Goal: Information Seeking & Learning: Understand process/instructions

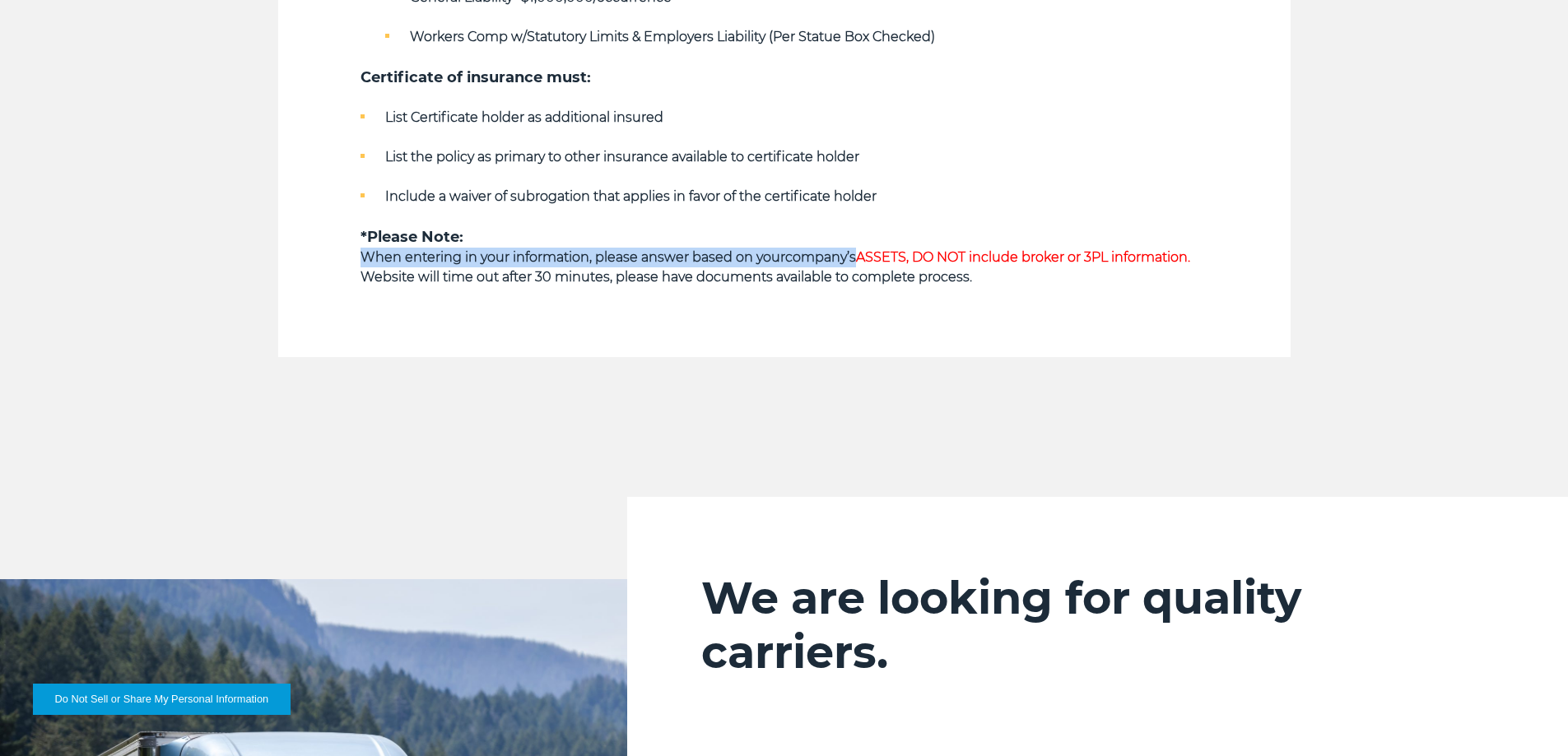
drag, startPoint x: 354, startPoint y: 264, endPoint x: 857, endPoint y: 260, distance: 503.0
click at [863, 259] on span "ASSETS, DO NOT include broker or 3PL information." at bounding box center [1023, 257] width 334 height 16
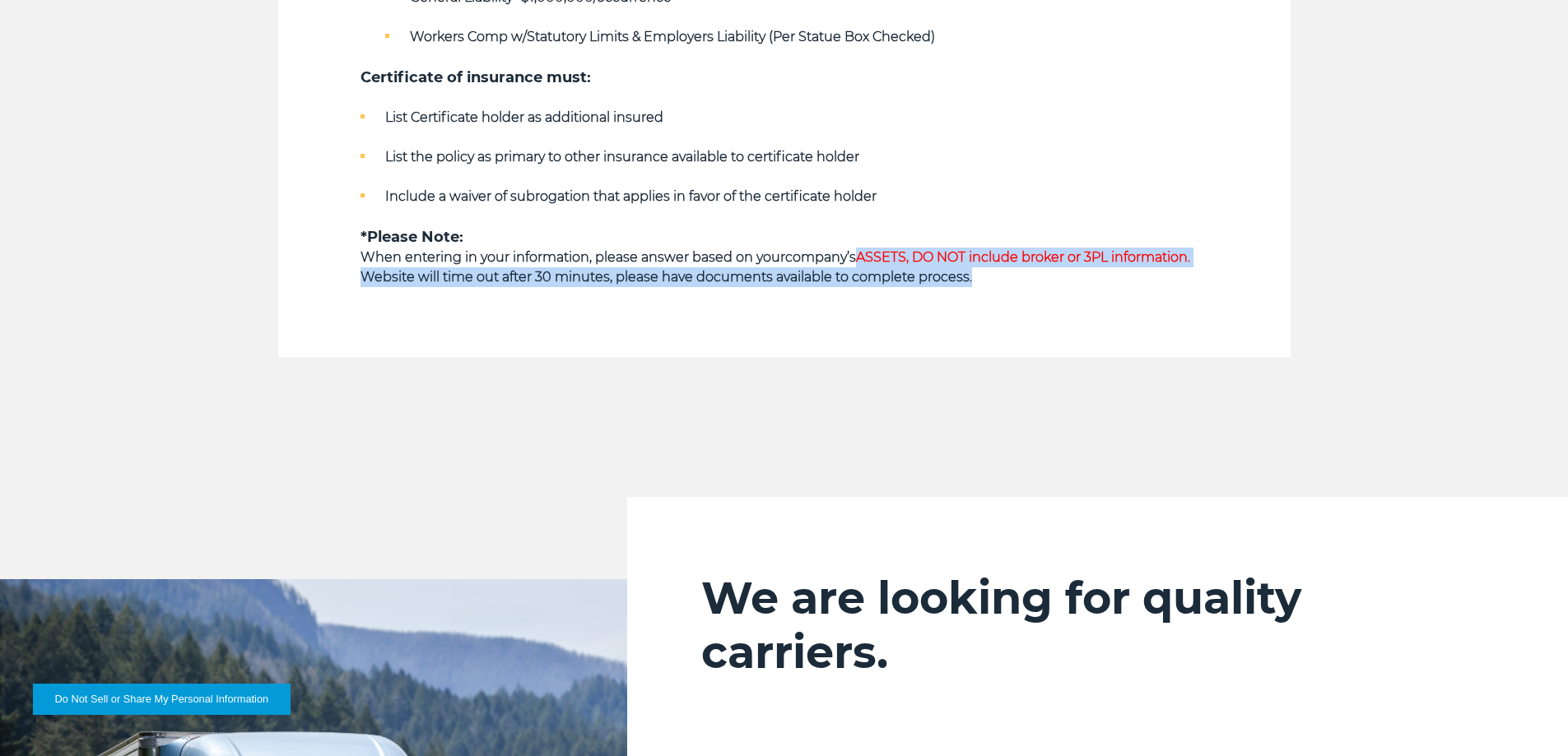
drag, startPoint x: 856, startPoint y: 258, endPoint x: 1213, endPoint y: 275, distance: 357.4
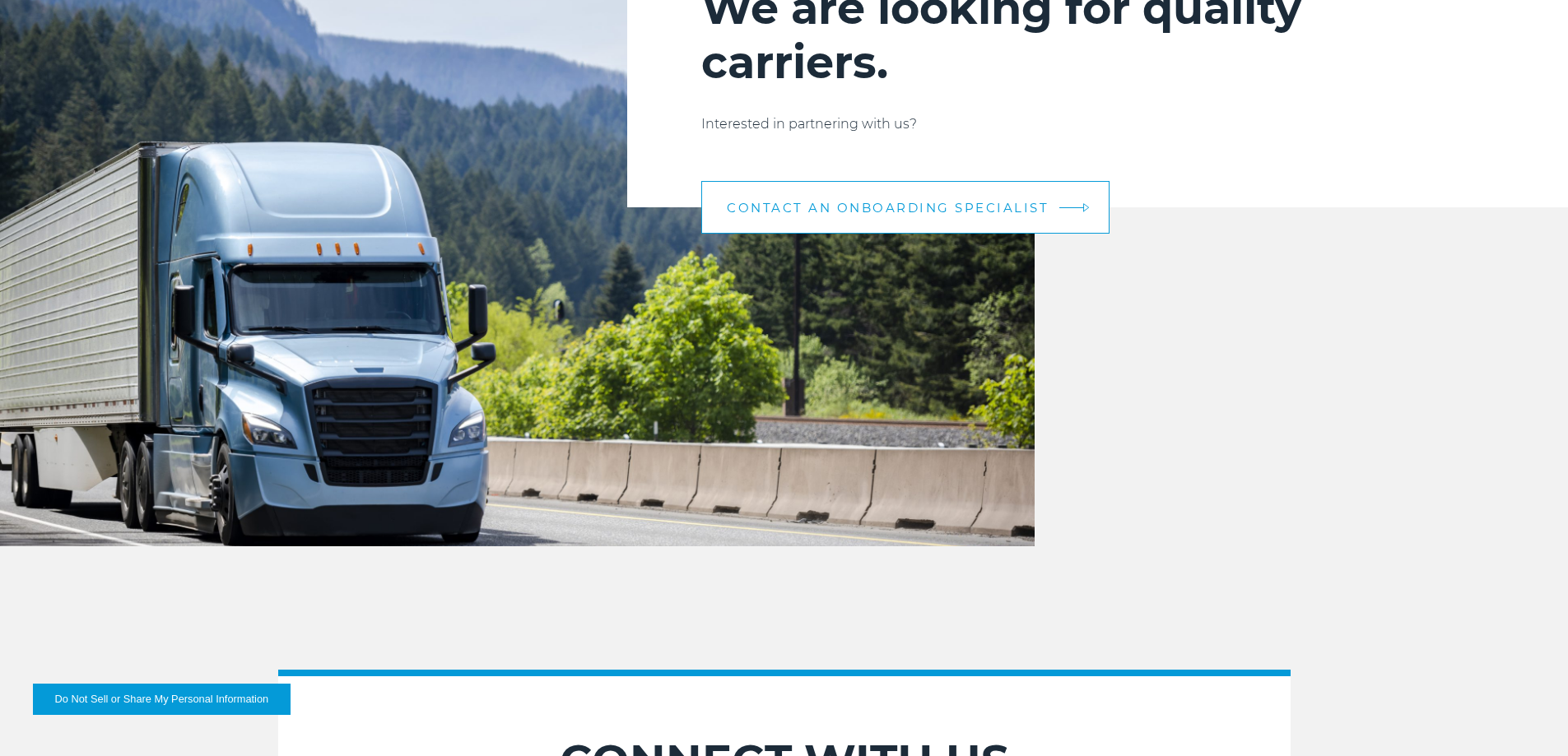
scroll to position [1823, 0]
click at [878, 202] on span "CONTACT AN ONBOARDING SPECIALIST" at bounding box center [887, 209] width 322 height 12
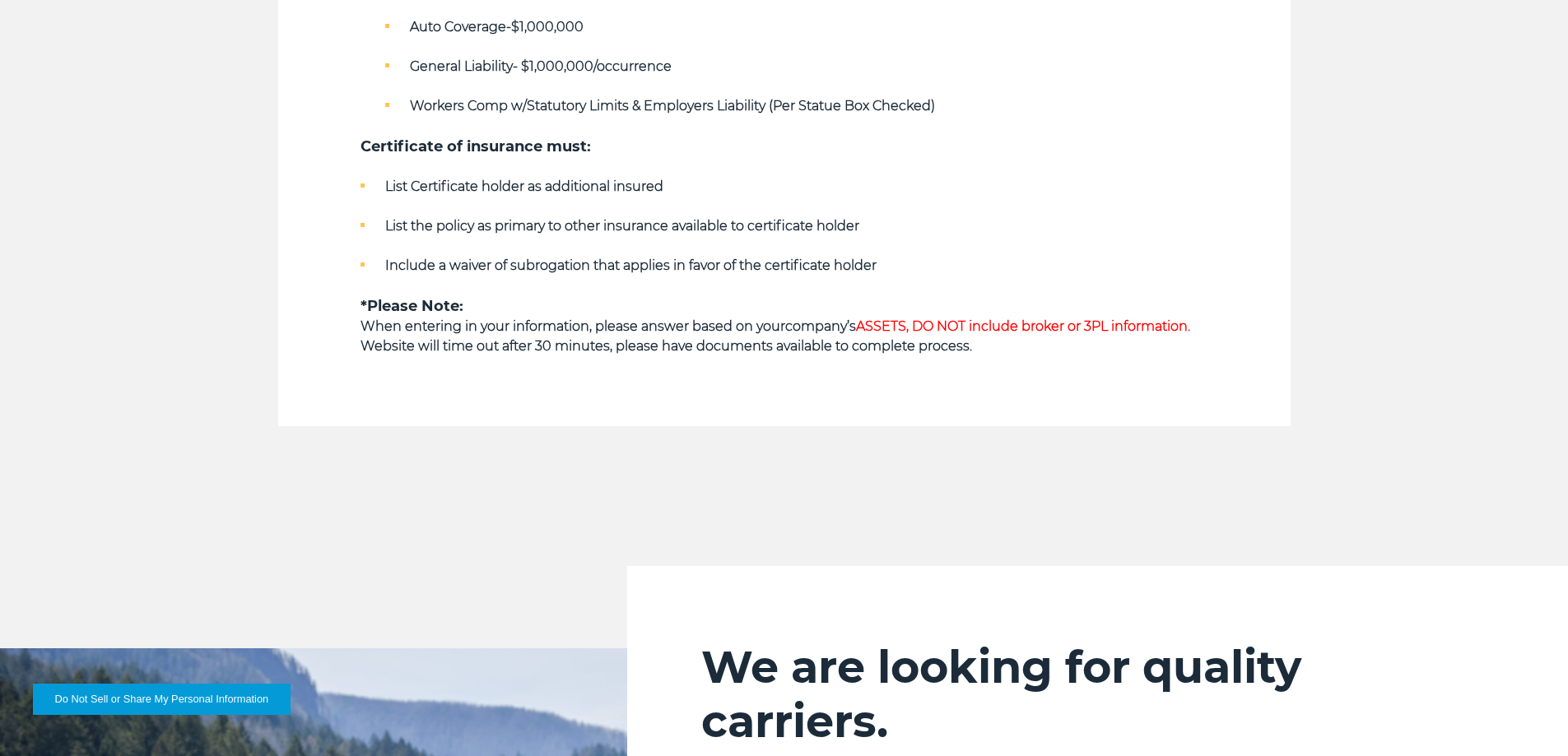
scroll to position [918, 0]
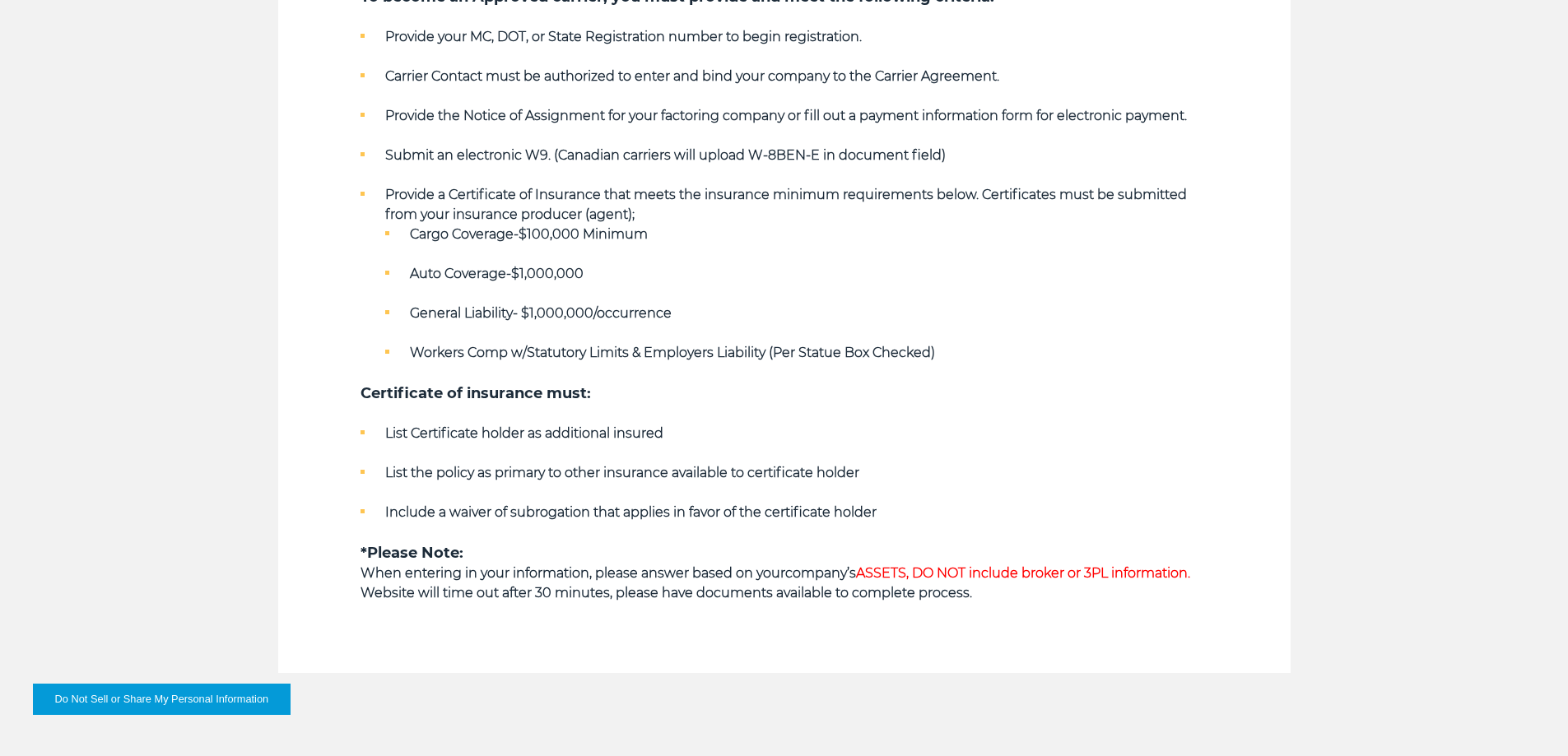
drag, startPoint x: 364, startPoint y: 574, endPoint x: 861, endPoint y: 573, distance: 497.0
click at [861, 573] on p "When entering in your information, please answer based on your company’s ASSETS…" at bounding box center [784, 574] width 847 height 20
click at [861, 573] on span "ASSETS, DO NOT include broker or 3PL information." at bounding box center [1023, 573] width 334 height 16
drag, startPoint x: 859, startPoint y: 574, endPoint x: 1211, endPoint y: 568, distance: 352.1
click at [1211, 568] on section "Key Qualifying Requirements Along with Active Common and/or Contract Authority …" at bounding box center [784, 162] width 1013 height 1021
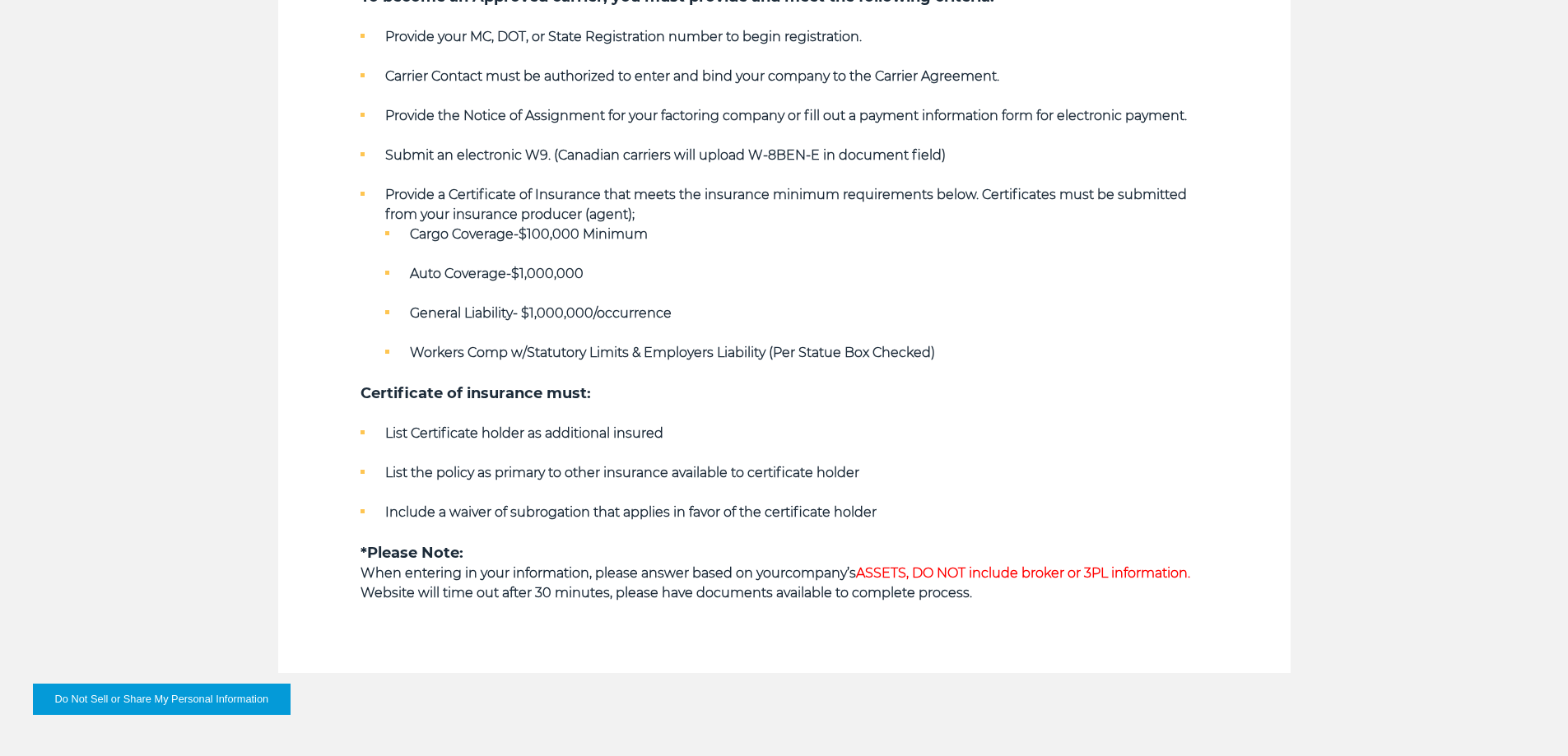
click at [1112, 613] on div "Key Qualifying Requirements Along with Active Common and/or Contract Authority …" at bounding box center [784, 203] width 847 height 938
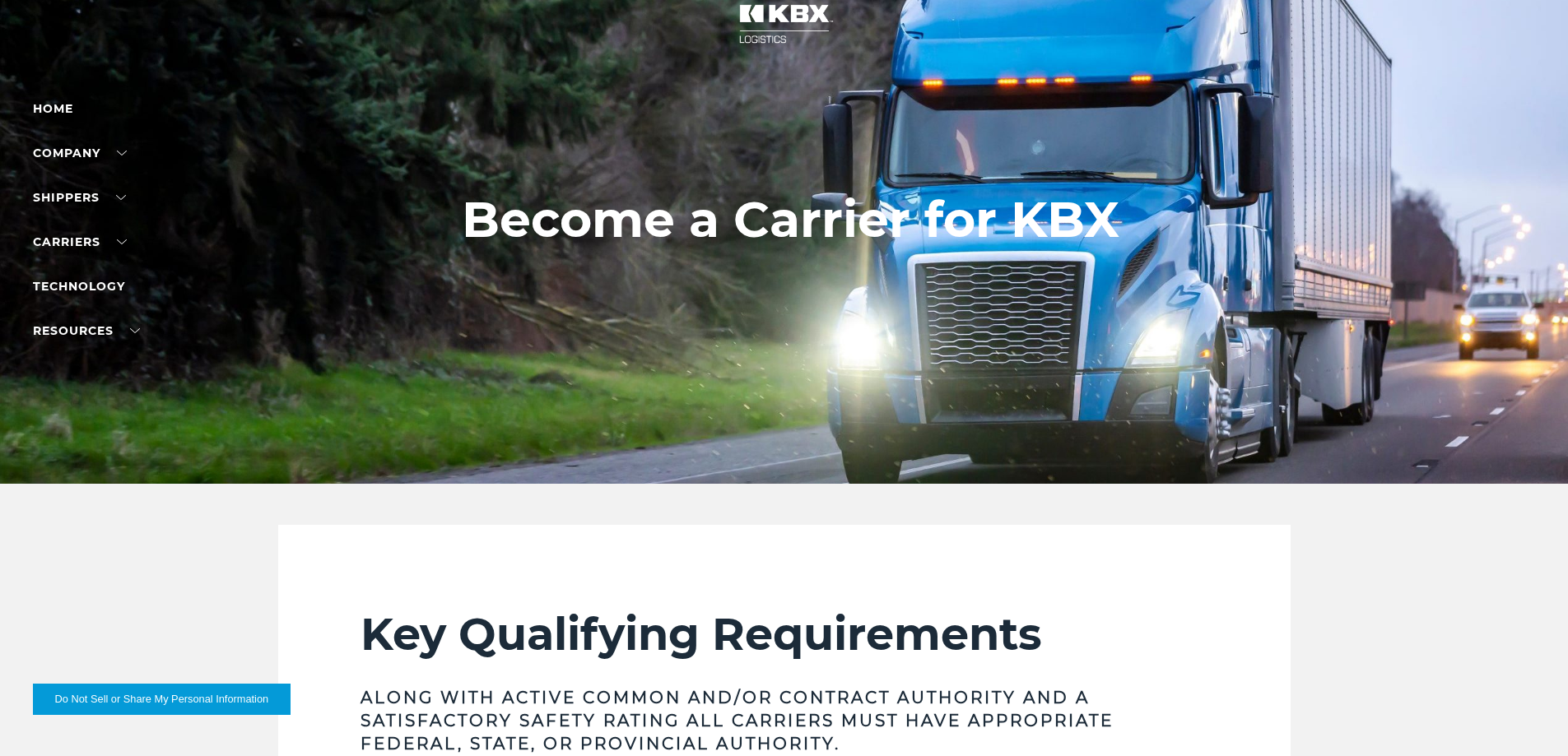
scroll to position [0, 0]
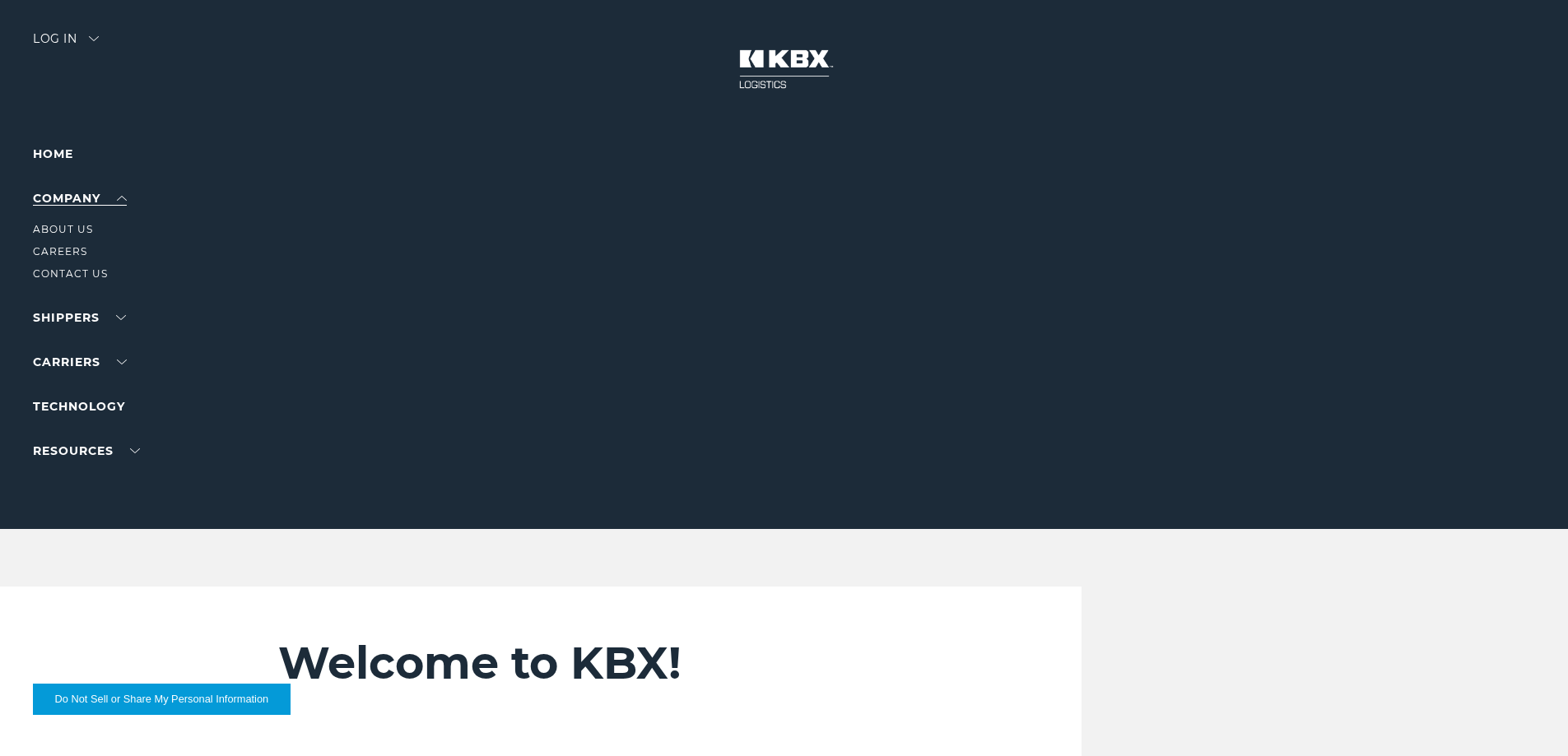
click at [125, 202] on link "Company" at bounding box center [80, 198] width 94 height 15
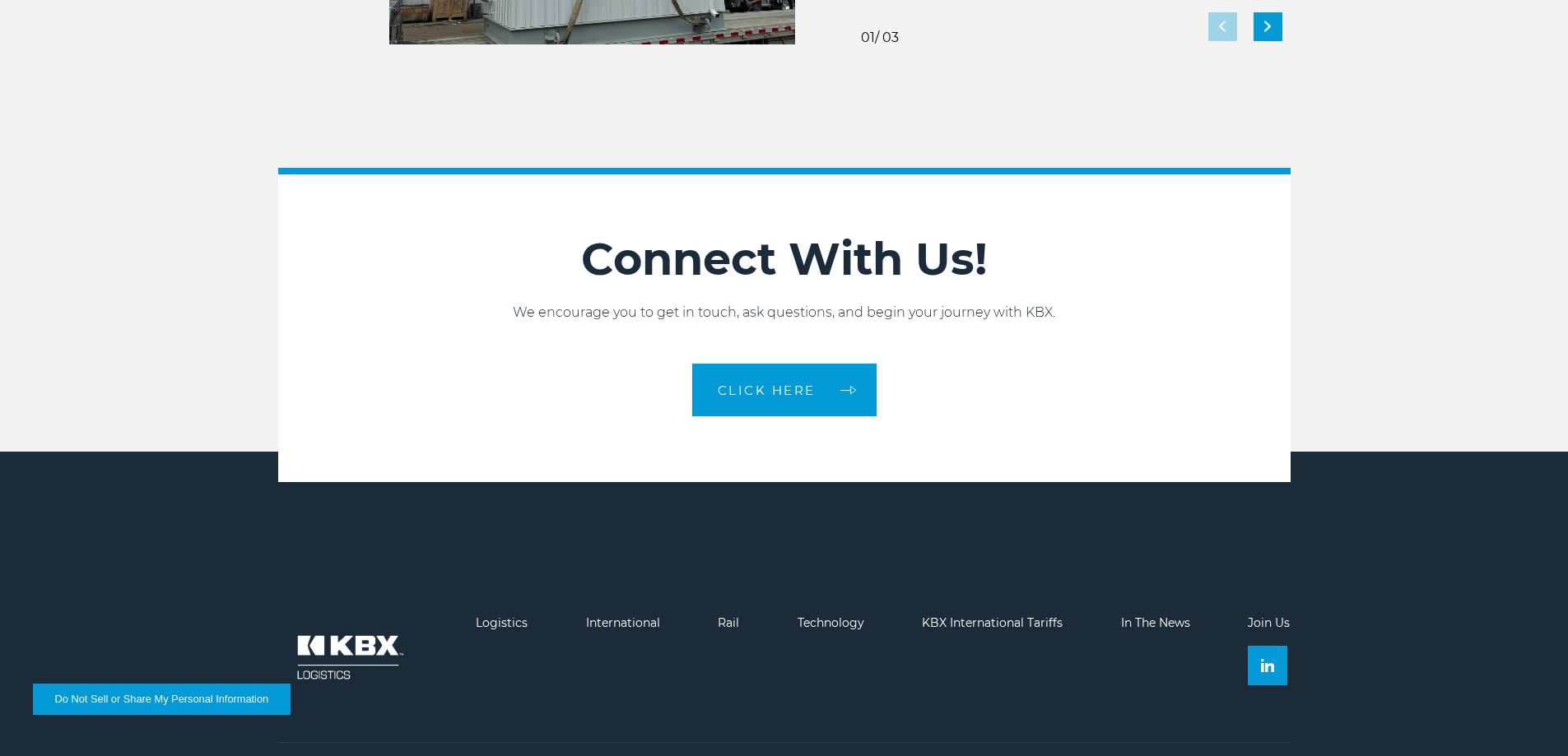
scroll to position [3670, 0]
